Goal: Information Seeking & Learning: Understand process/instructions

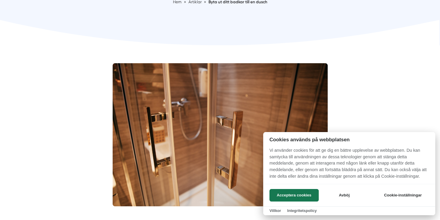
scroll to position [179, 0]
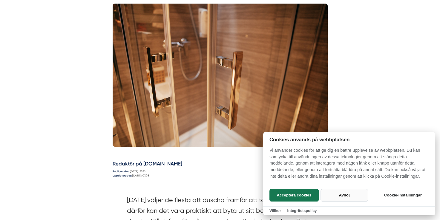
click at [338, 196] on button "Avböj" at bounding box center [343, 195] width 47 height 13
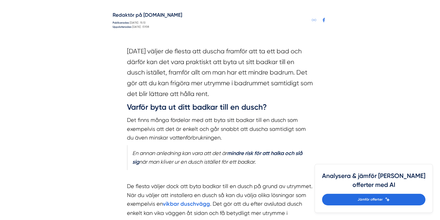
scroll to position [328, 0]
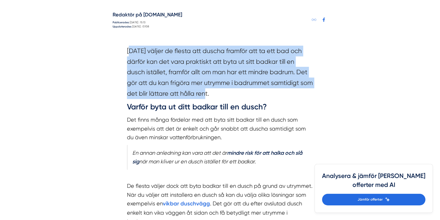
drag, startPoint x: 127, startPoint y: 47, endPoint x: 238, endPoint y: 93, distance: 119.3
click at [238, 93] on section "[DATE] väljer de flesta att duscha framför att ta ett bad och därför kan det va…" at bounding box center [220, 74] width 186 height 56
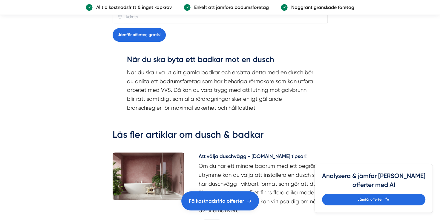
scroll to position [716, 0]
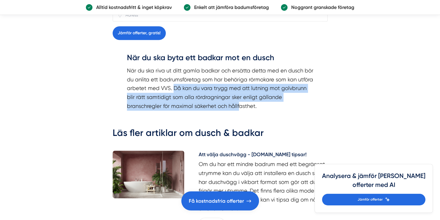
drag, startPoint x: 174, startPoint y: 84, endPoint x: 238, endPoint y: 106, distance: 67.6
click at [238, 106] on p "När du ska riva ut ditt gamla badkar och ersätta detta med en dusch bör du anli…" at bounding box center [220, 88] width 186 height 44
click at [89, 98] on article "Redaktör på [DOMAIN_NAME] Publicerades: [DATE] : 15:13 Uppdaterades: [DATE] : 0…" at bounding box center [220, 112] width 440 height 1307
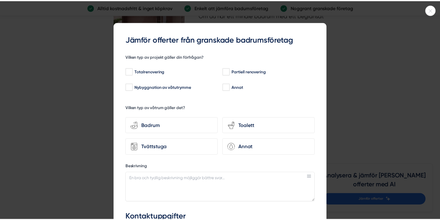
scroll to position [866, 0]
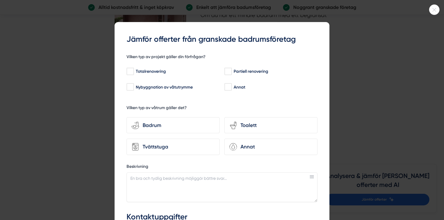
click at [346, 84] on div at bounding box center [222, 110] width 444 height 220
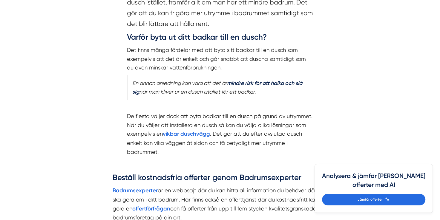
scroll to position [388, 0]
